Goal: Find specific page/section: Find specific page/section

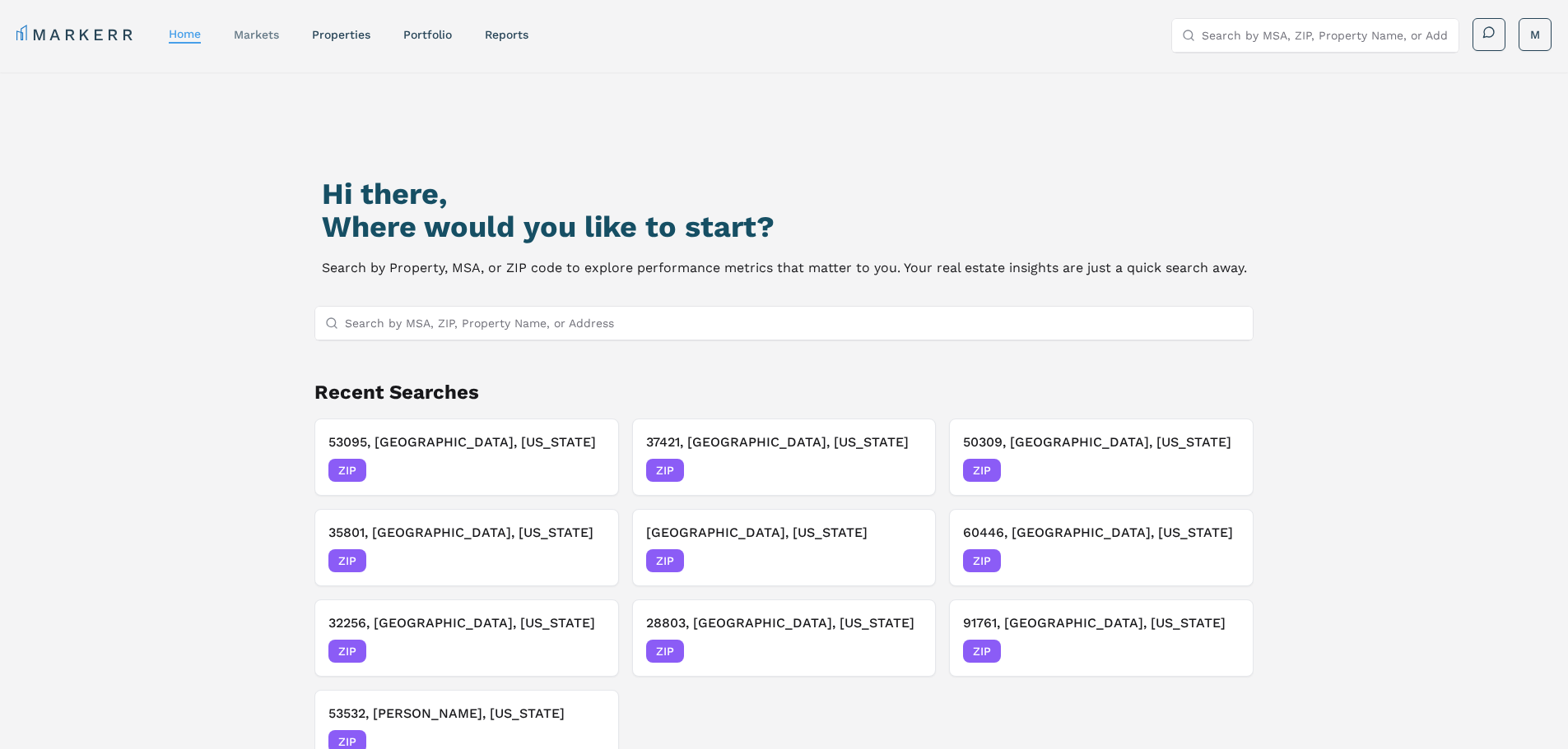
click at [261, 35] on link "markets" at bounding box center [257, 34] width 45 height 13
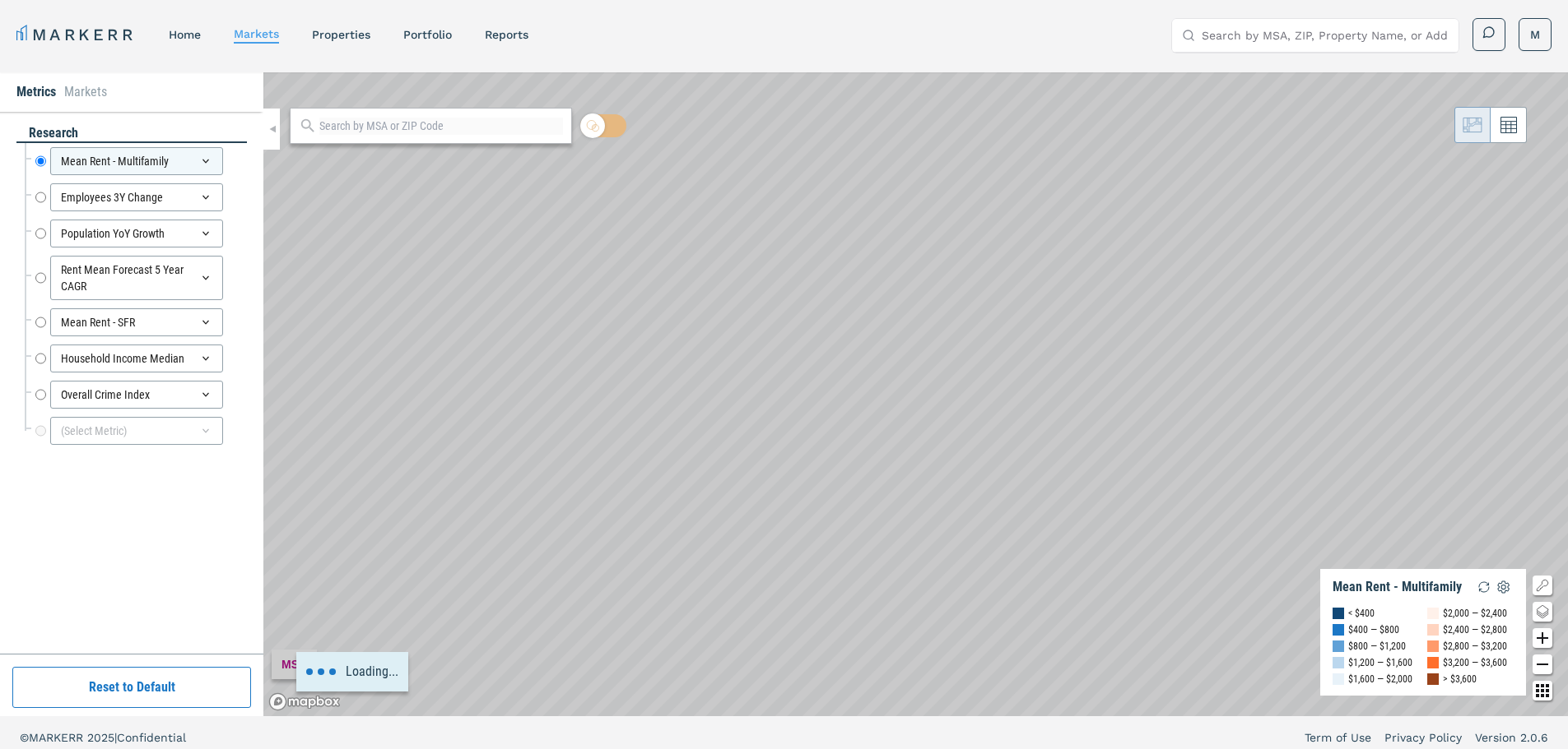
click at [316, 126] on div at bounding box center [431, 125] width 282 height 36
click at [305, 124] on icon at bounding box center [308, 125] width 18 height 18
click at [360, 116] on div at bounding box center [431, 125] width 282 height 36
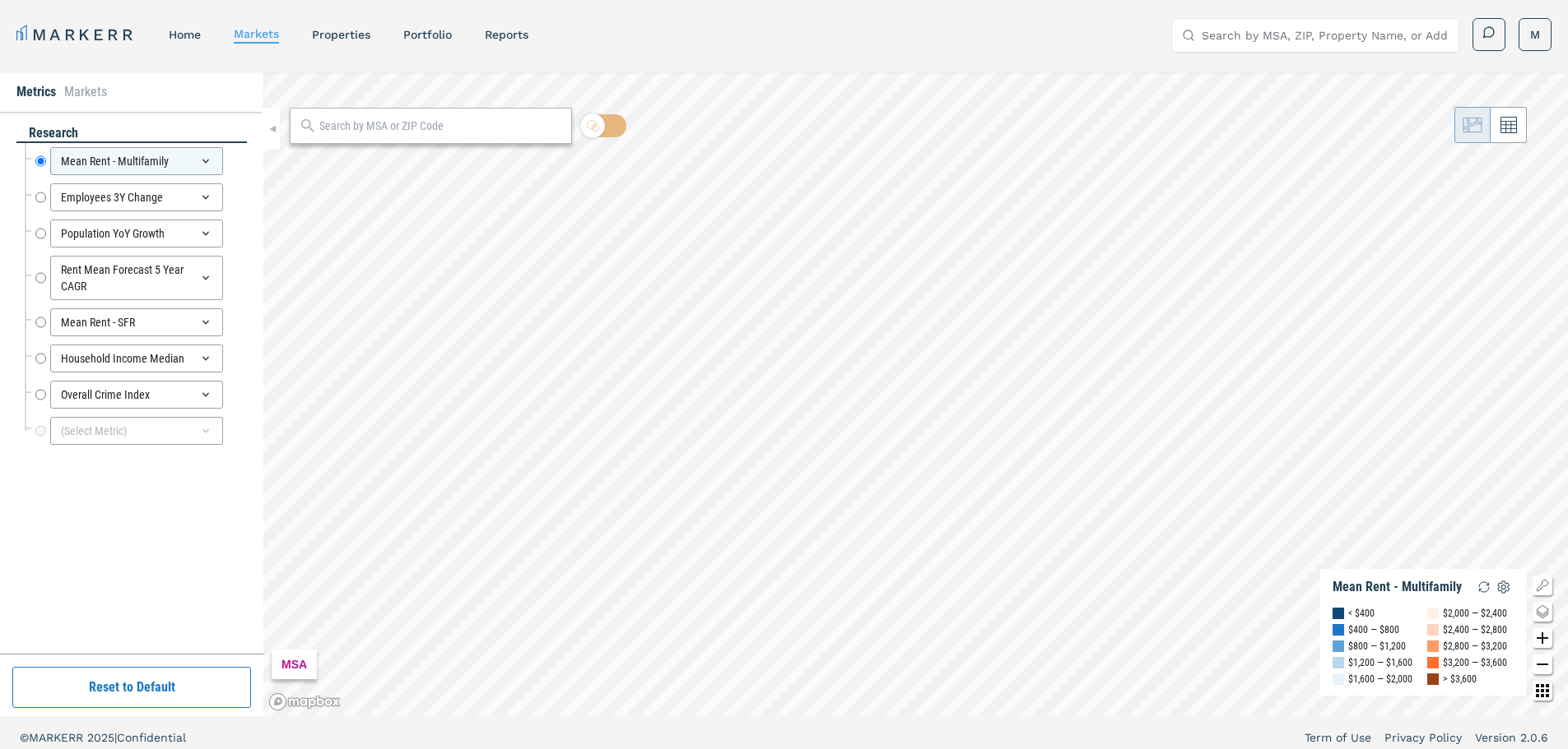
click at [346, 123] on input "text" at bounding box center [441, 126] width 244 height 18
paste input "31326"
type input "31326"
click at [540, 160] on span "ZIP" at bounding box center [544, 163] width 33 height 15
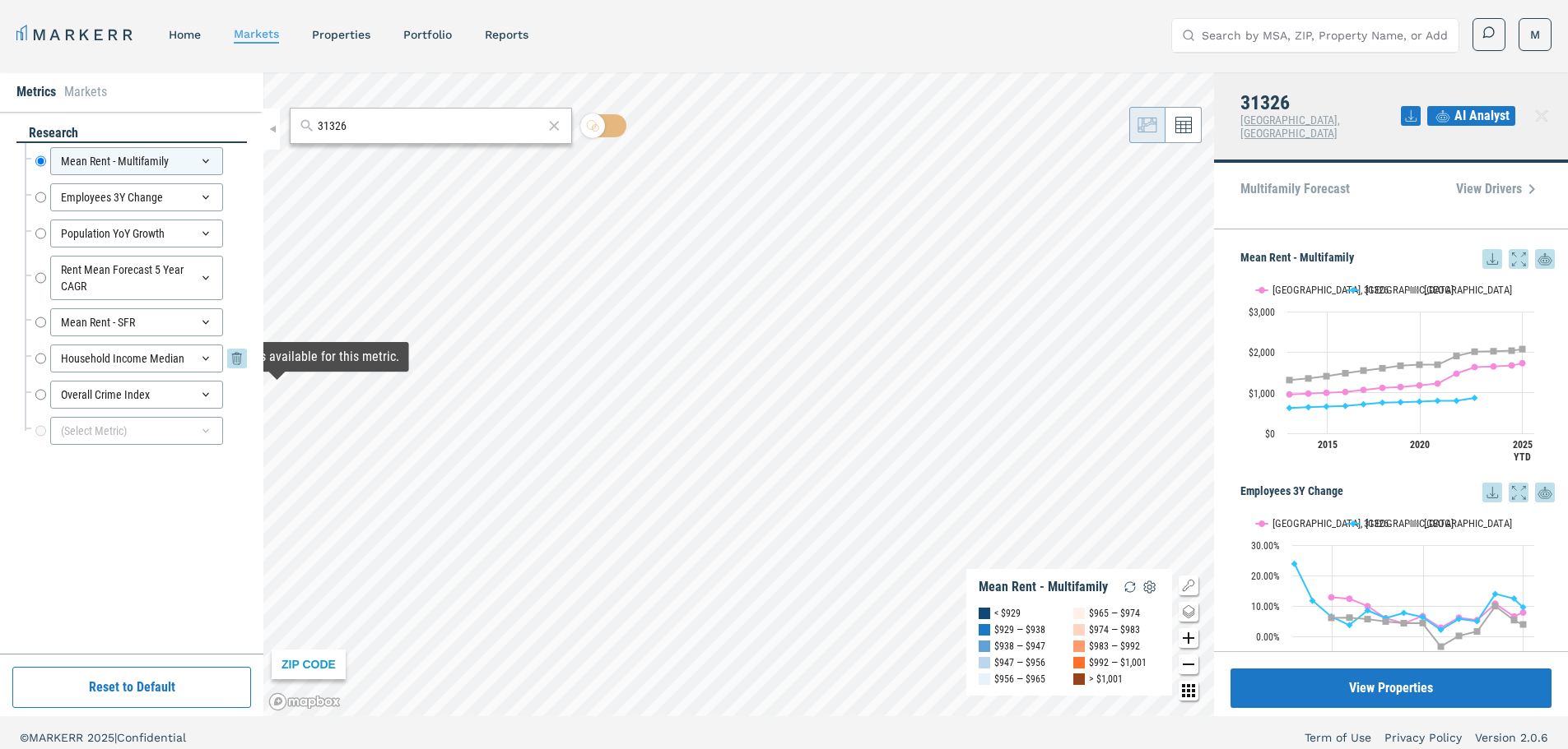
click at [37, 358] on input "Household Income Median" at bounding box center [40, 358] width 11 height 28
radio input "false"
radio input "true"
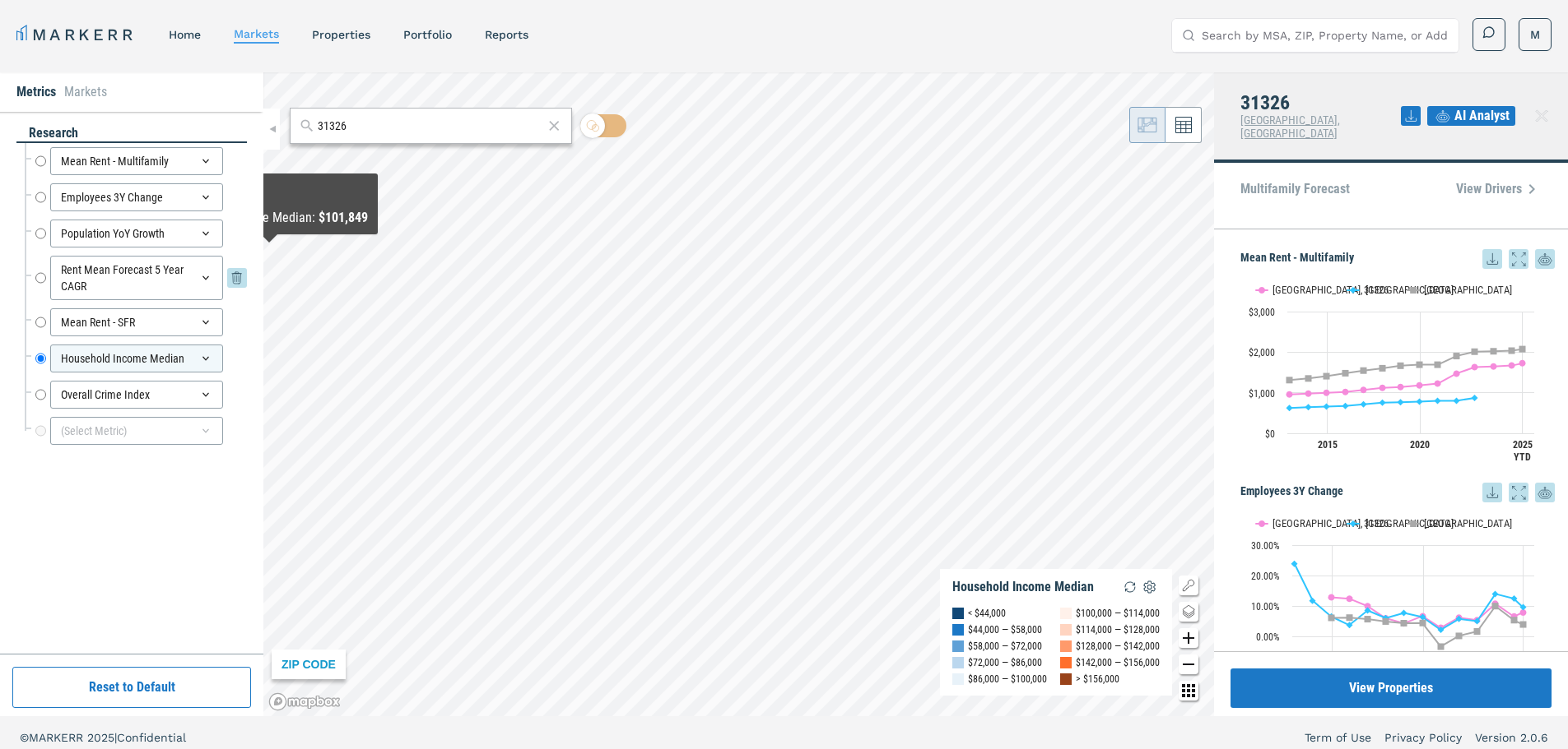
click at [39, 276] on input "Rent Mean Forecast 5 Year CAGR" at bounding box center [40, 277] width 11 height 44
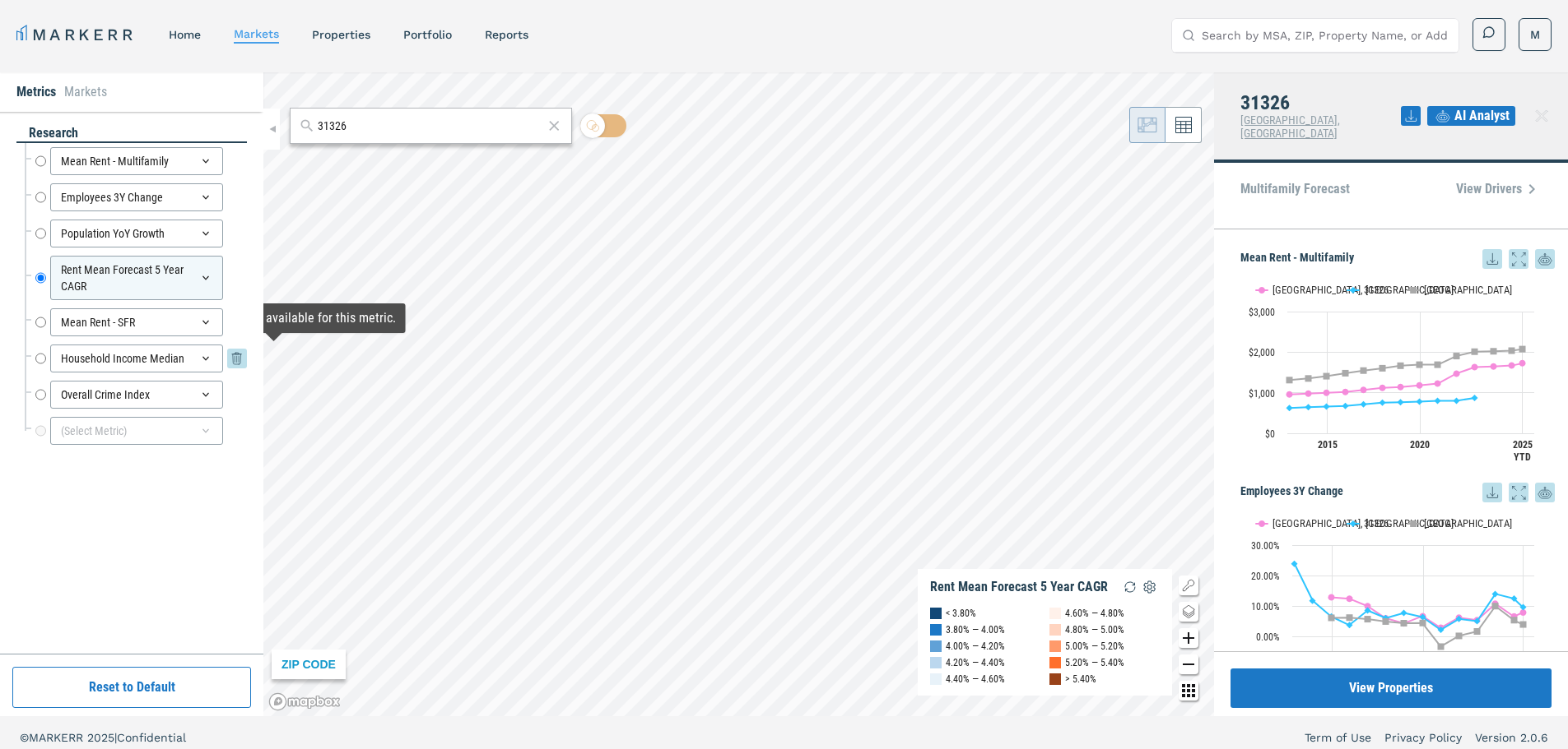
click at [40, 358] on input "Household Income Median" at bounding box center [40, 358] width 11 height 28
radio input "false"
radio input "true"
